Goal: Transaction & Acquisition: Purchase product/service

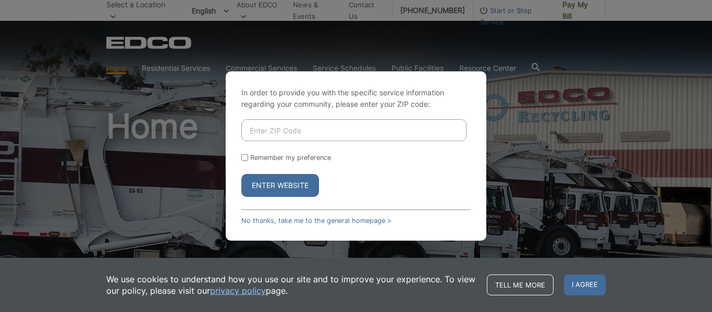
click at [266, 130] on input "Enter ZIP Code" at bounding box center [353, 130] width 225 height 22
type input "91977"
click at [274, 186] on button "Enter Website" at bounding box center [280, 185] width 78 height 23
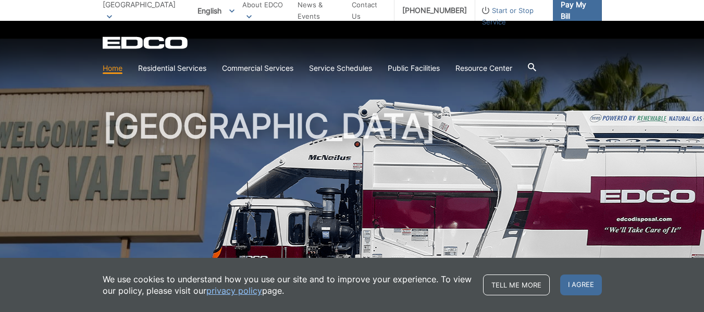
click at [559, 3] on link "Pay My Bill" at bounding box center [577, 10] width 49 height 21
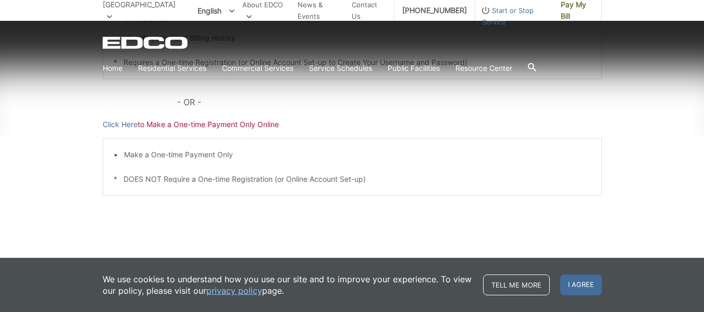
scroll to position [343, 0]
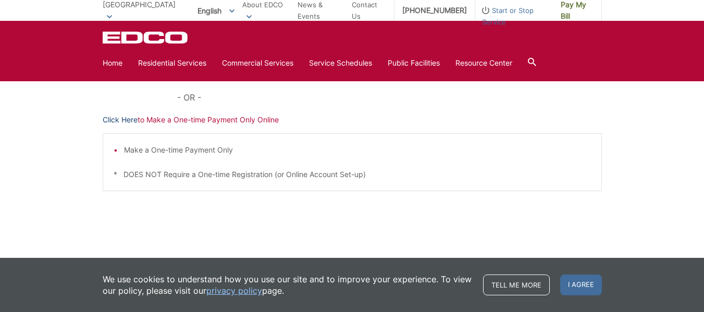
click at [122, 119] on link "Click Here" at bounding box center [120, 119] width 35 height 11
click at [123, 123] on link "Click Here" at bounding box center [120, 119] width 35 height 11
